Goal: Information Seeking & Learning: Learn about a topic

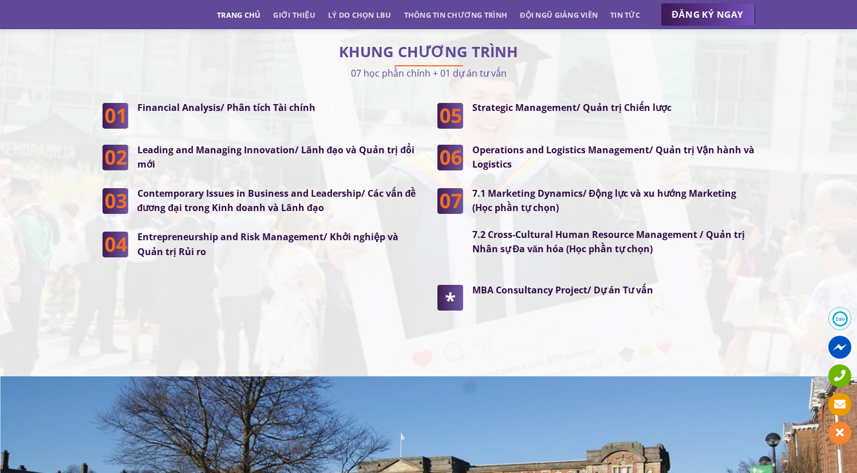
scroll to position [2960, 0]
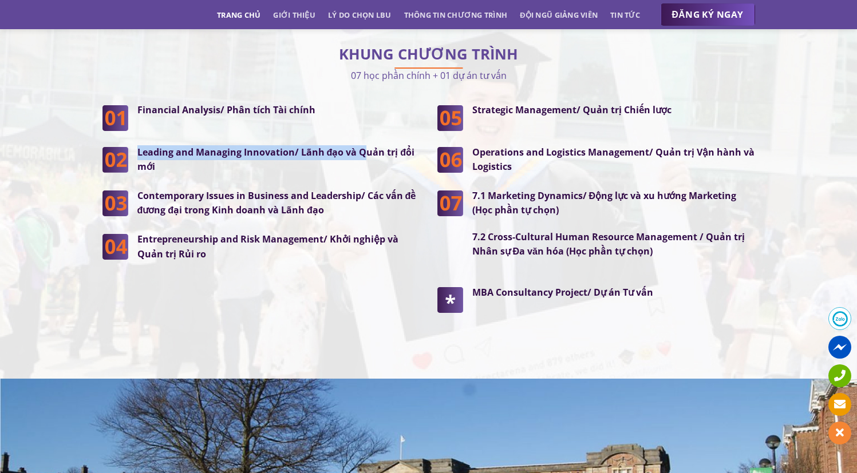
drag, startPoint x: 339, startPoint y: 124, endPoint x: 169, endPoint y: 120, distance: 169.5
click at [169, 120] on div "Financial Analysis/ Phân tích Tài chính Leading and Managing Innovation/ Lãnh đ…" at bounding box center [261, 182] width 318 height 159
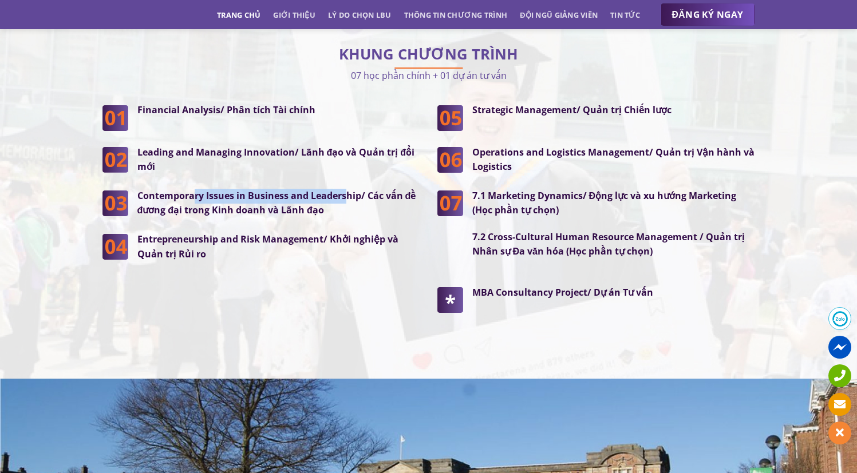
drag, startPoint x: 215, startPoint y: 173, endPoint x: 351, endPoint y: 187, distance: 136.4
click at [347, 189] on strong "Contemporary Issues in Business and Leadership/ Các vấn đề đương đại trong Kinh…" at bounding box center [276, 202] width 279 height 27
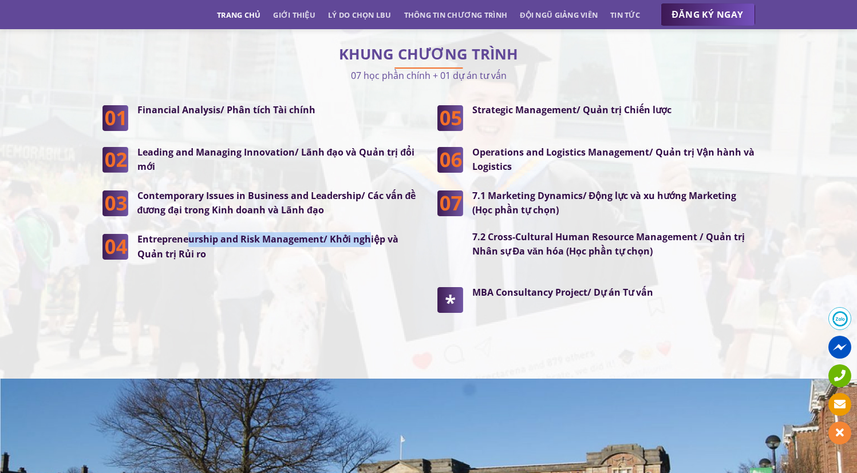
drag, startPoint x: 367, startPoint y: 211, endPoint x: 187, endPoint y: 209, distance: 179.7
click at [187, 233] on strong "Entrepreneurship and Risk Management/ Khởi nghiệp và Quản trị Rủi ro" at bounding box center [267, 246] width 261 height 27
drag, startPoint x: 595, startPoint y: 131, endPoint x: 682, endPoint y: 132, distance: 87.0
click at [682, 146] on strong "Operations and Logistics Management/ Quản trị Vận hành và Logistics" at bounding box center [613, 159] width 282 height 27
drag, startPoint x: 701, startPoint y: 178, endPoint x: 568, endPoint y: 177, distance: 132.8
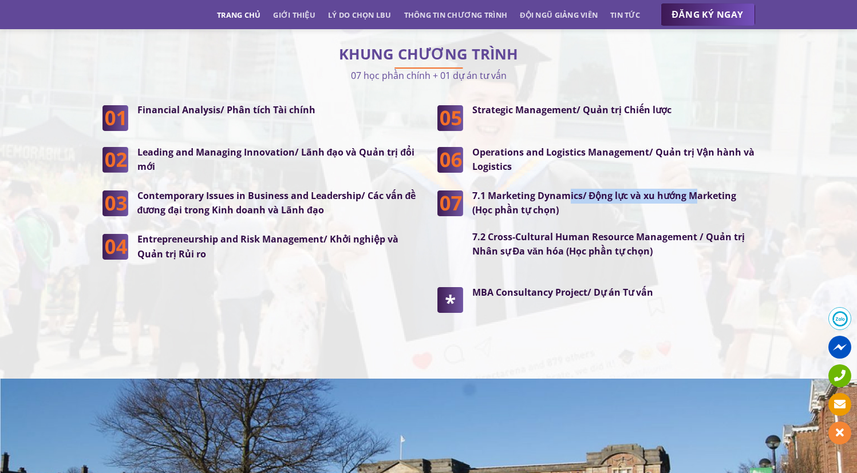
click at [568, 189] on p "7.1 Marketing Dynamics/ Động lực và xu hướng Marketing (Học phần tự chọn)" at bounding box center [613, 203] width 283 height 29
drag, startPoint x: 517, startPoint y: 270, endPoint x: 622, endPoint y: 269, distance: 105.3
click at [622, 286] on strong "MBA Consultancy Project/ Dự án Tư vấn" at bounding box center [562, 292] width 181 height 13
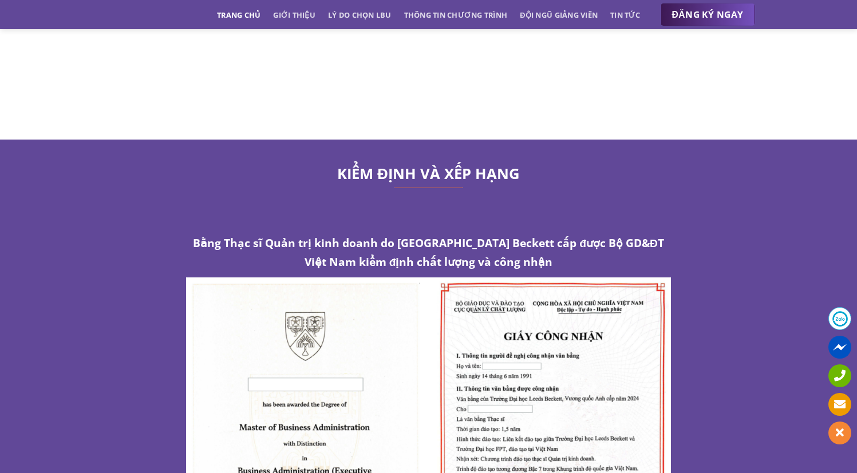
scroll to position [6108, 0]
